Goal: Transaction & Acquisition: Obtain resource

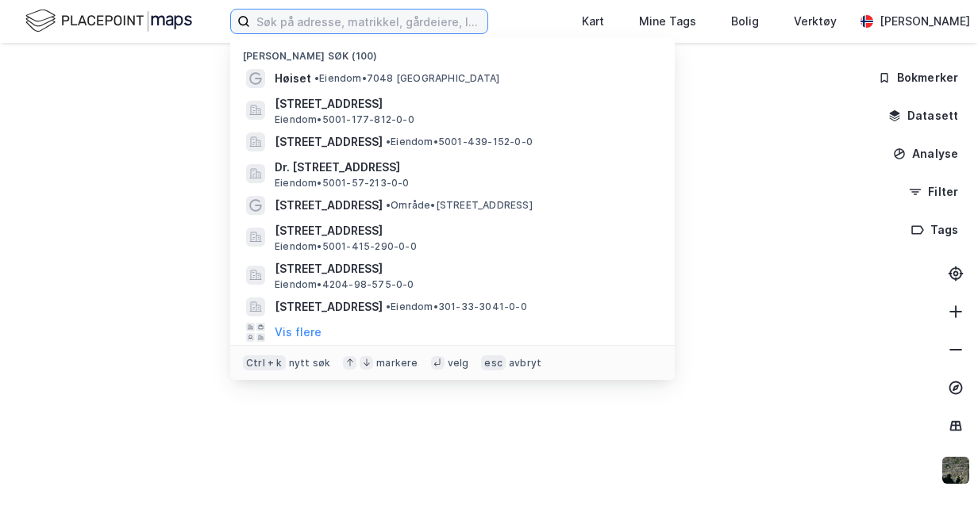
click at [289, 23] on input at bounding box center [368, 22] width 237 height 24
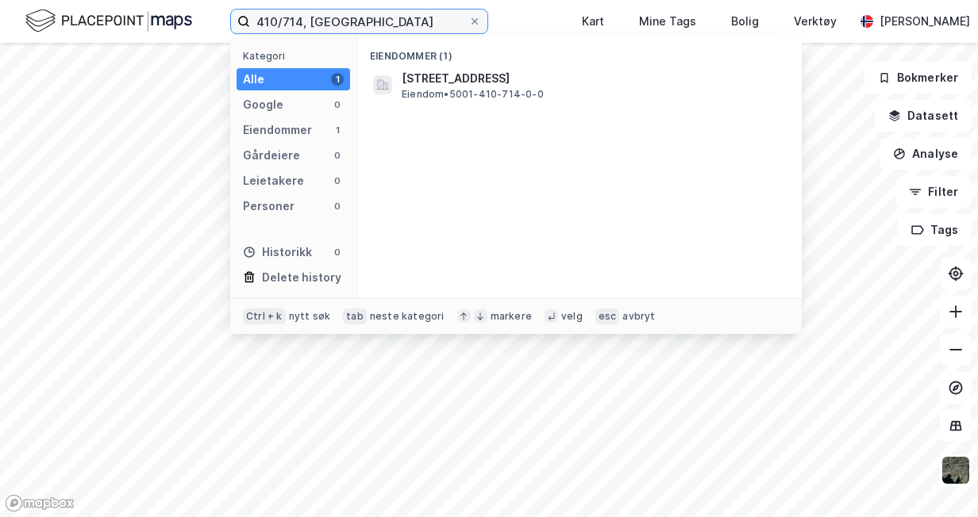
type input "410/714, [GEOGRAPHIC_DATA]"
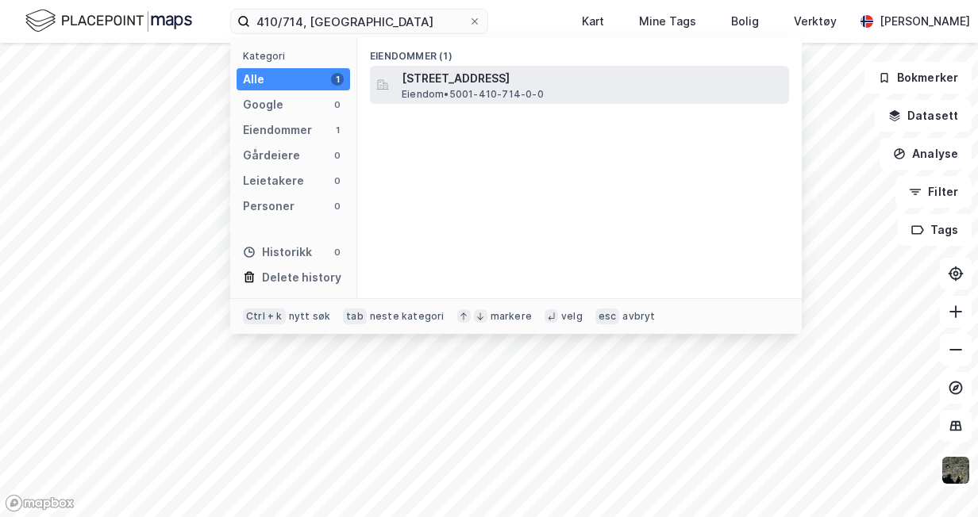
click at [485, 84] on span "[STREET_ADDRESS]" at bounding box center [591, 78] width 381 height 19
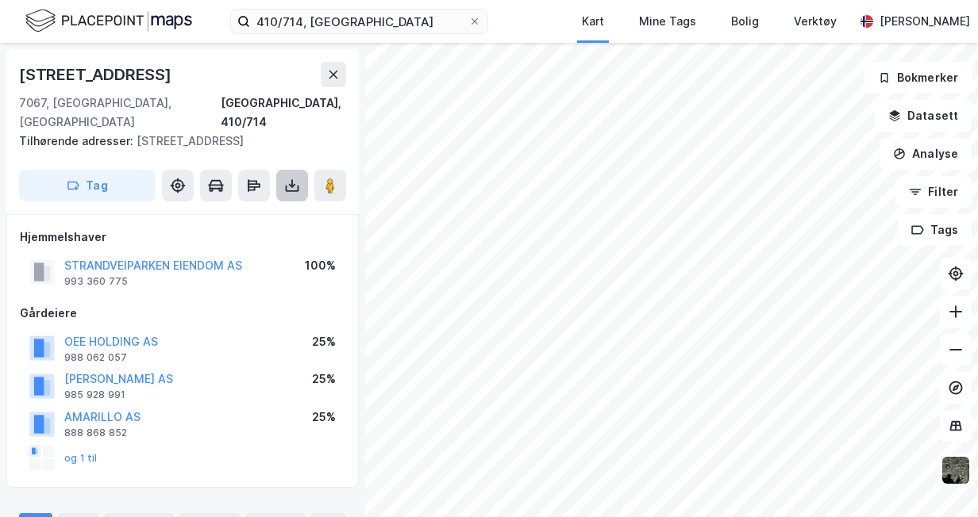
click at [293, 178] on icon at bounding box center [292, 186] width 16 height 16
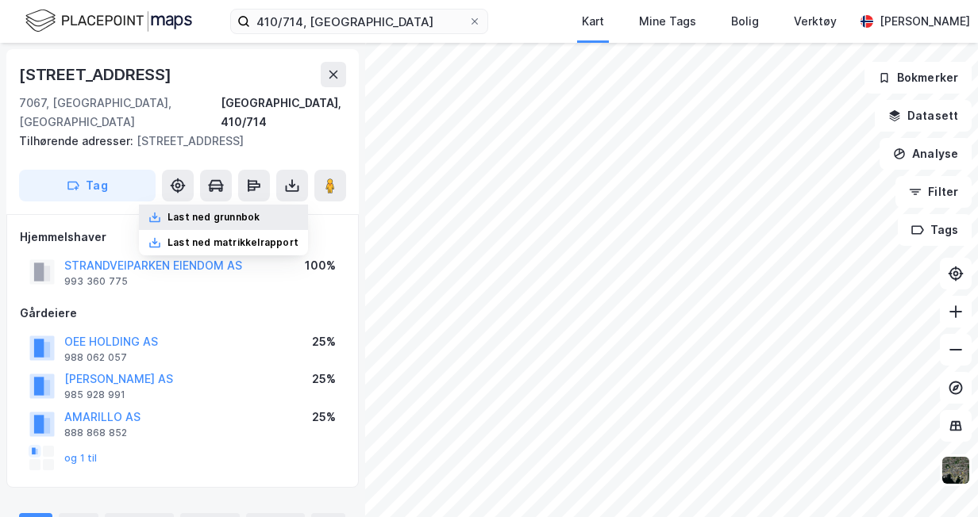
click at [271, 205] on div "Last ned grunnbok" at bounding box center [223, 217] width 169 height 25
